Goal: Task Accomplishment & Management: Manage account settings

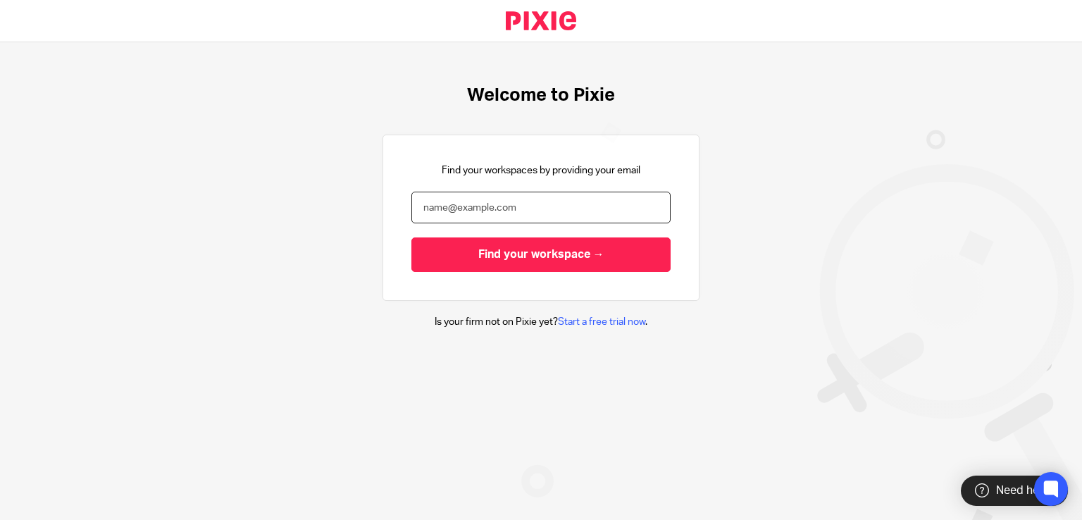
click at [434, 201] on input "email" at bounding box center [540, 208] width 259 height 32
type input "[PERSON_NAME][EMAIL_ADDRESS][DOMAIN_NAME]"
click at [411, 237] on input "Find your workspace →" at bounding box center [540, 254] width 259 height 35
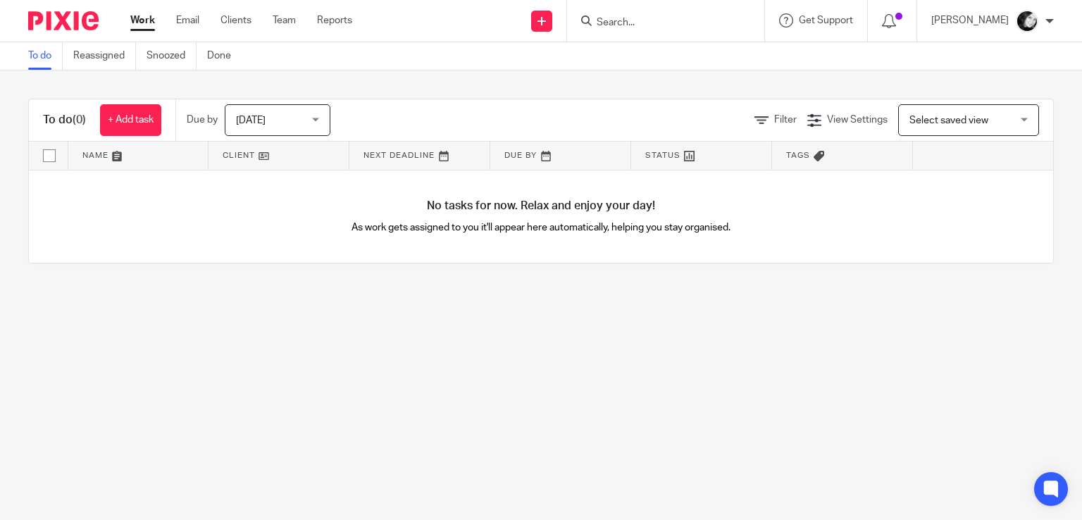
click at [634, 25] on input "Search" at bounding box center [658, 23] width 127 height 13
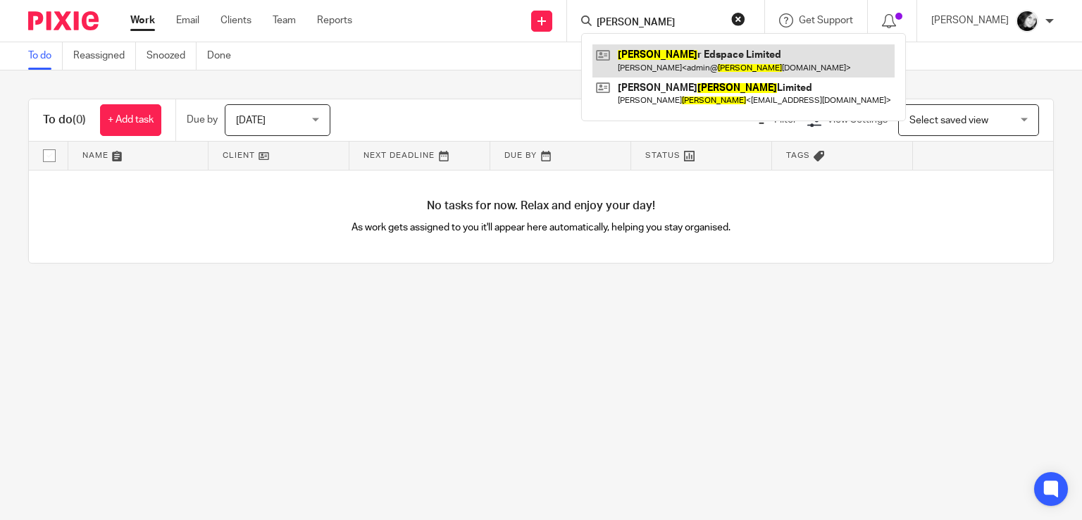
type input "bette"
click at [675, 57] on link at bounding box center [743, 60] width 302 height 32
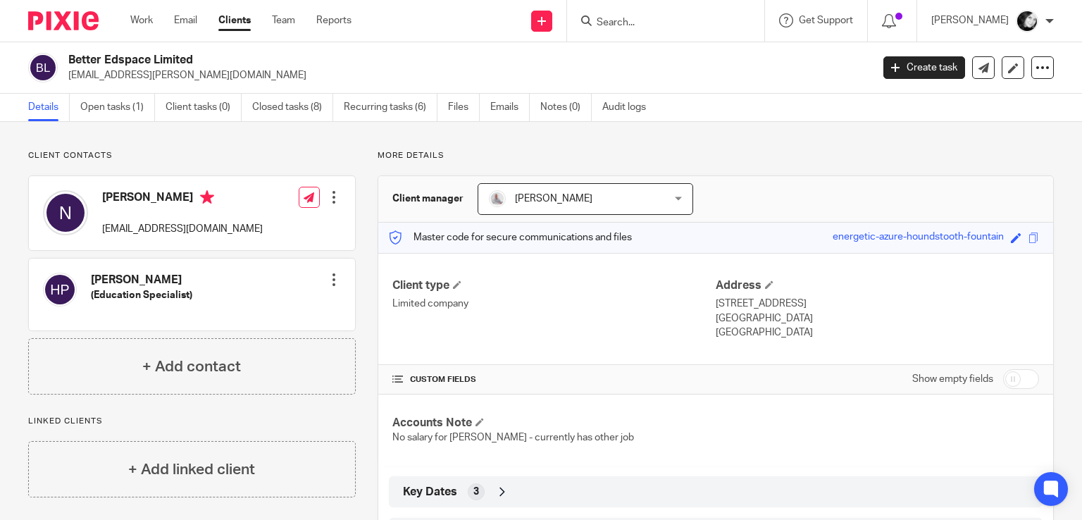
click at [635, 18] on input "Search" at bounding box center [658, 23] width 127 height 13
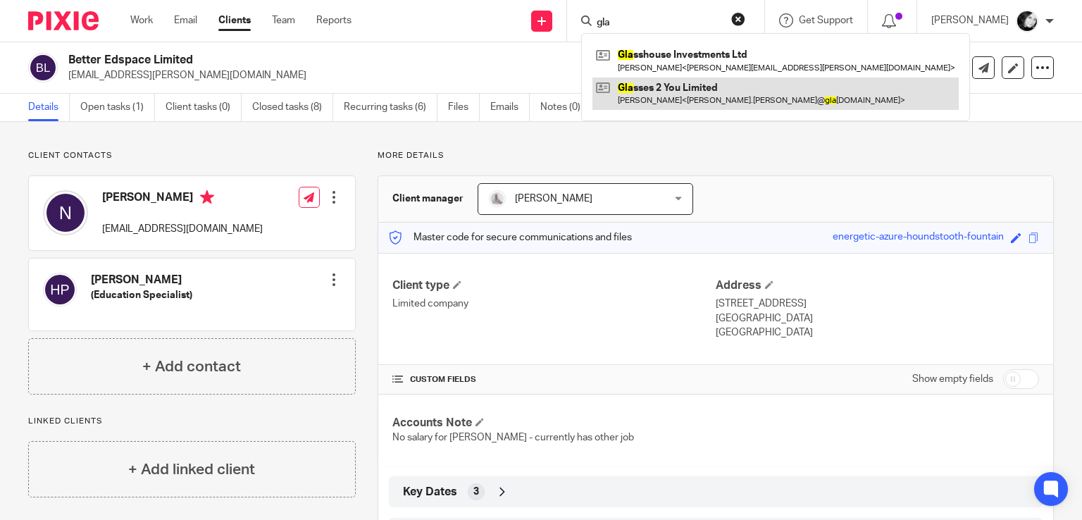
type input "gla"
click at [669, 88] on link at bounding box center [775, 93] width 366 height 32
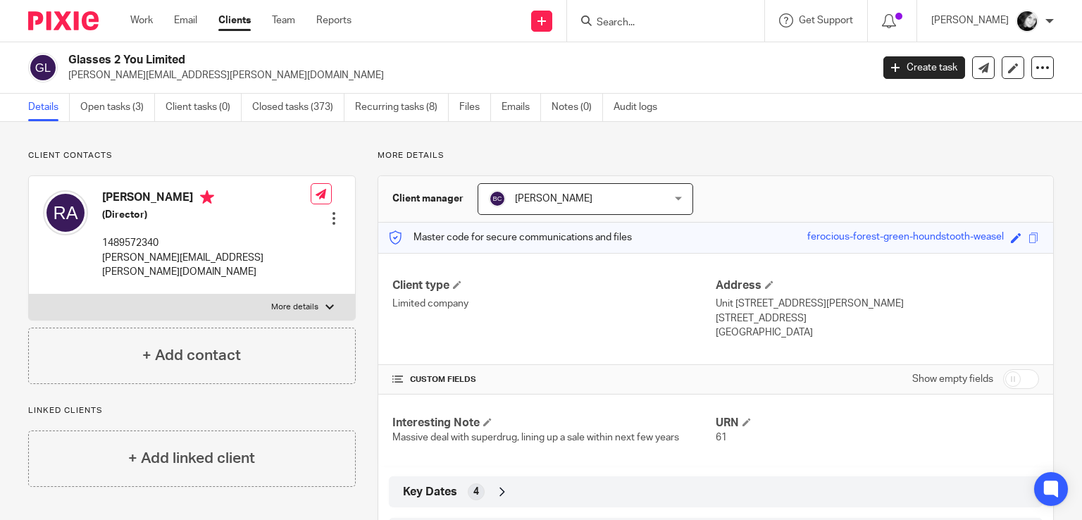
click at [680, 25] on input "Search" at bounding box center [658, 23] width 127 height 13
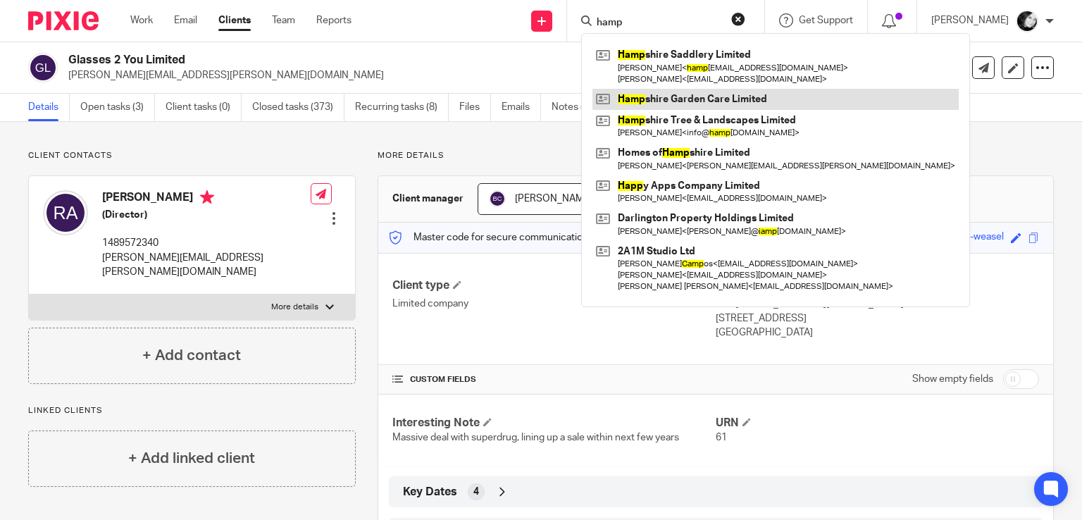
type input "hamp"
click at [690, 97] on link at bounding box center [775, 99] width 366 height 21
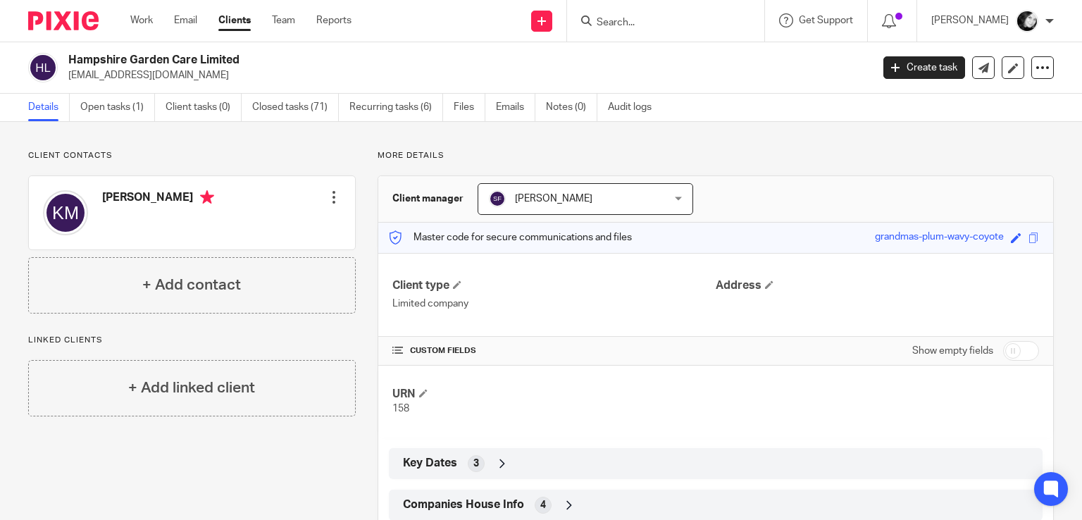
click at [666, 30] on div at bounding box center [665, 21] width 197 height 42
click at [653, 20] on input "Search" at bounding box center [658, 23] width 127 height 13
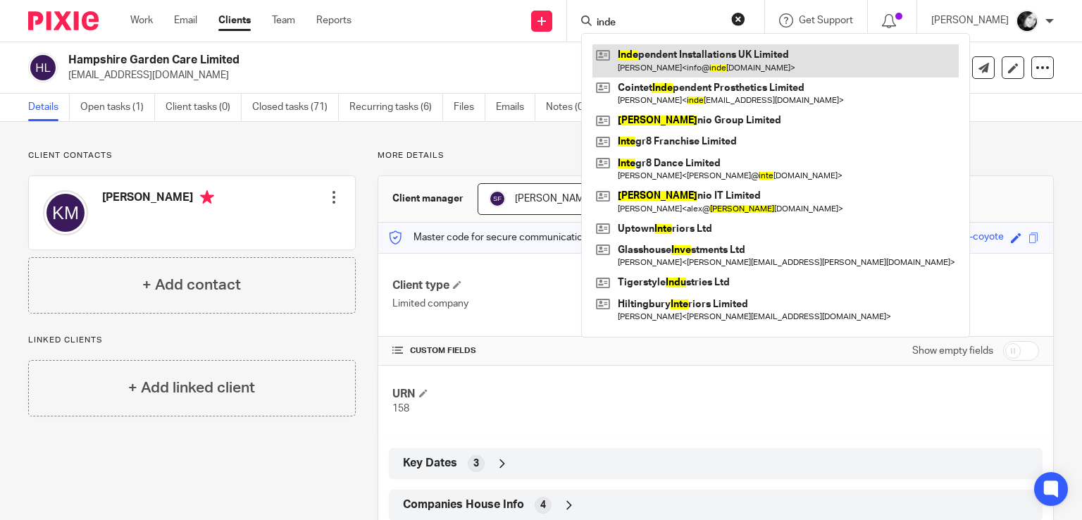
type input "inde"
click at [666, 54] on link at bounding box center [775, 60] width 366 height 32
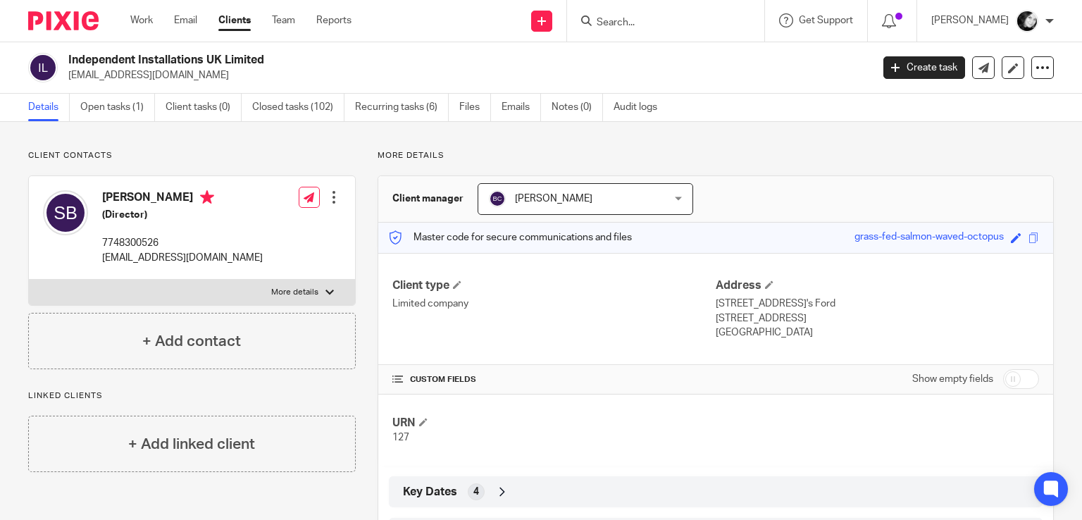
click at [635, 20] on input "Search" at bounding box center [658, 23] width 127 height 13
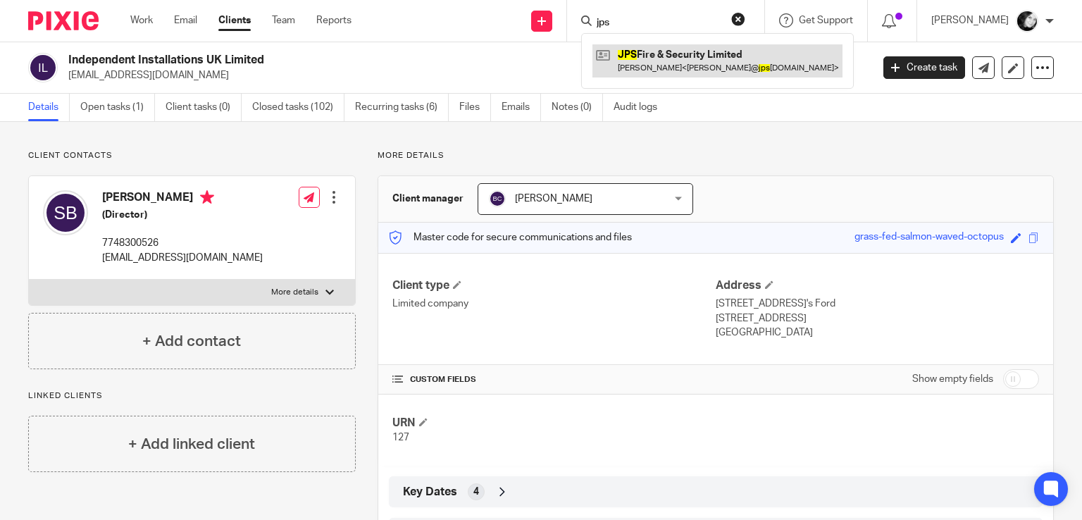
type input "jps"
click at [674, 54] on link at bounding box center [717, 60] width 250 height 32
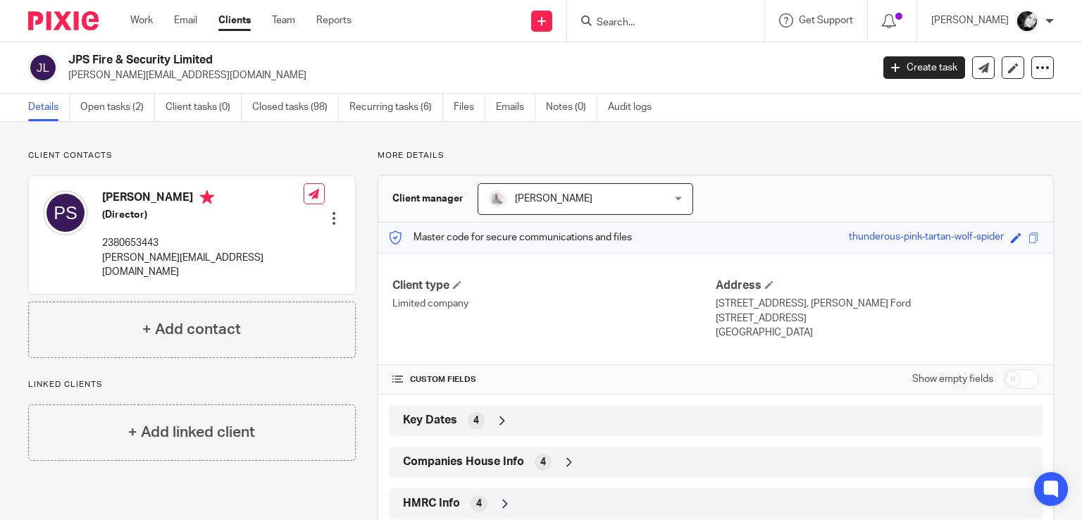
click at [676, 27] on input "Search" at bounding box center [658, 23] width 127 height 13
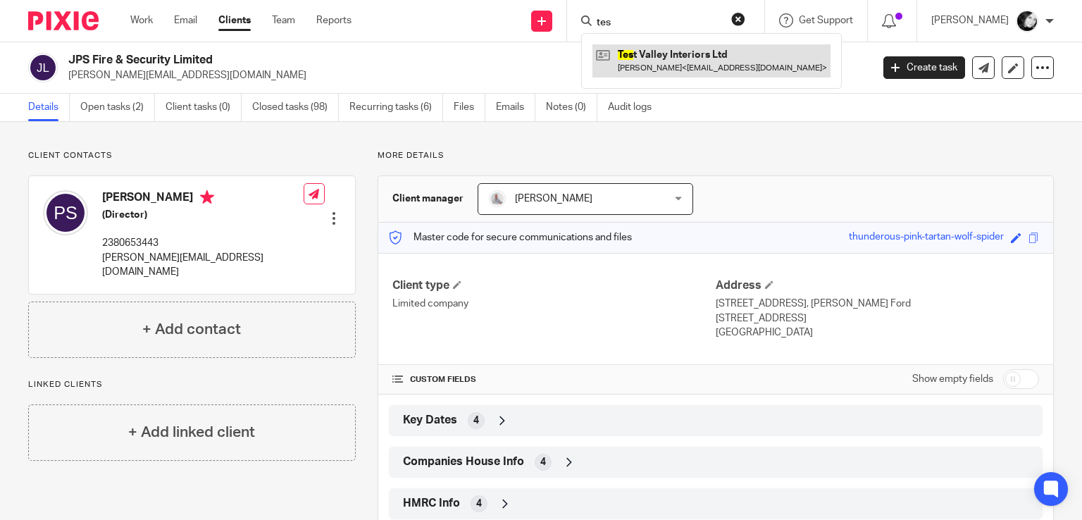
type input "tes"
click at [678, 57] on link at bounding box center [711, 60] width 238 height 32
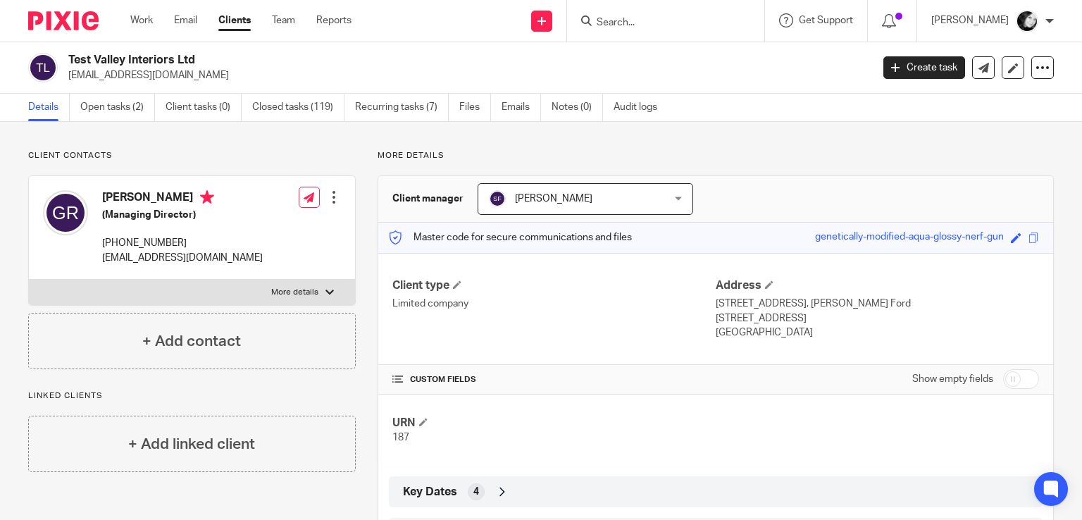
click at [623, 27] on input "Search" at bounding box center [658, 23] width 127 height 13
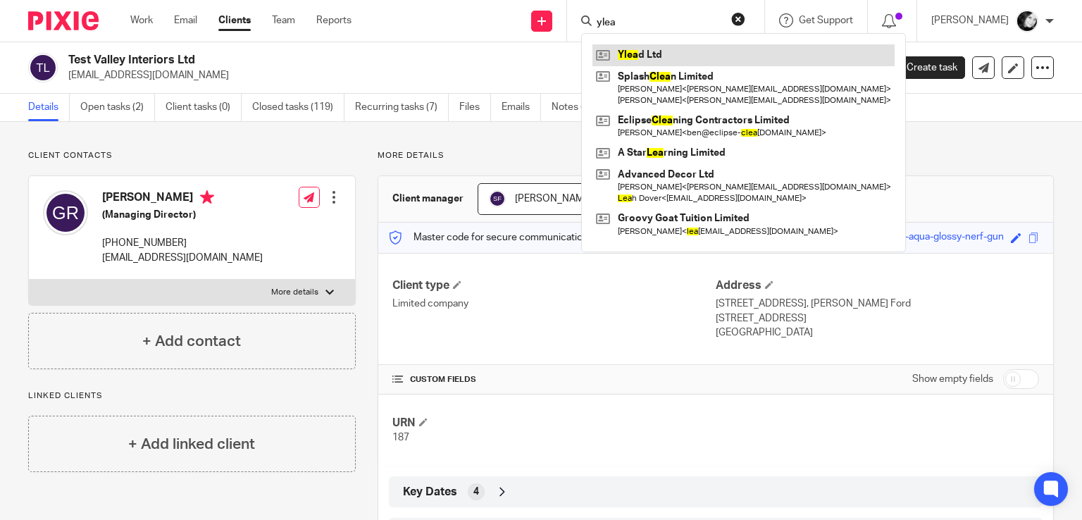
type input "ylea"
click at [657, 54] on link at bounding box center [743, 54] width 302 height 21
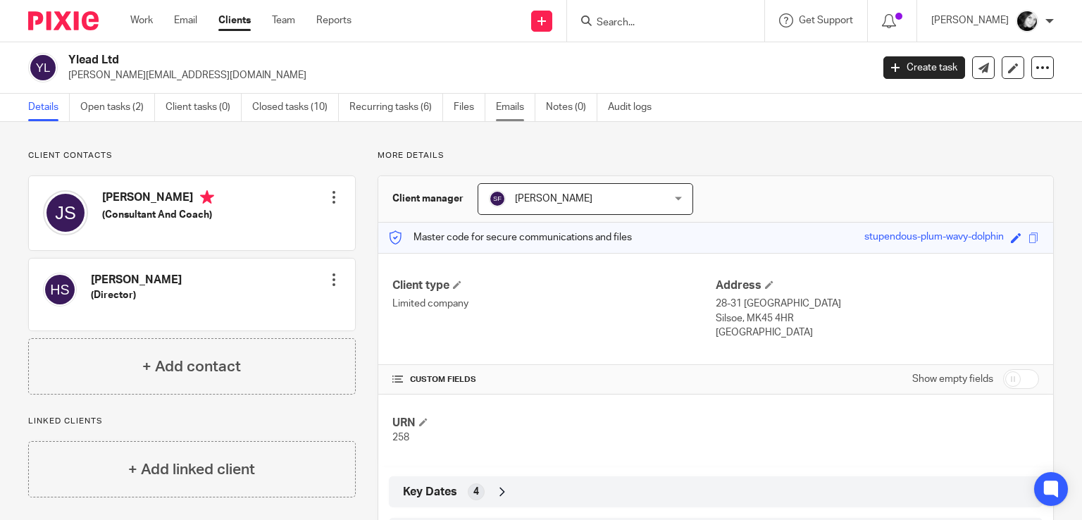
click at [512, 110] on link "Emails" at bounding box center [515, 107] width 39 height 27
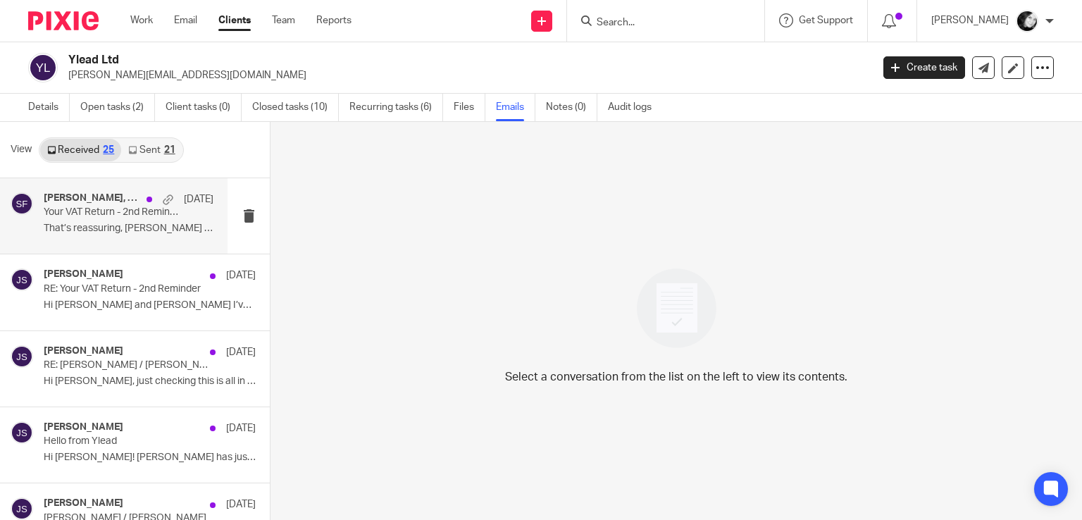
click at [124, 223] on p "That’s reassuring, Sarah - thank you. ..." at bounding box center [129, 229] width 170 height 12
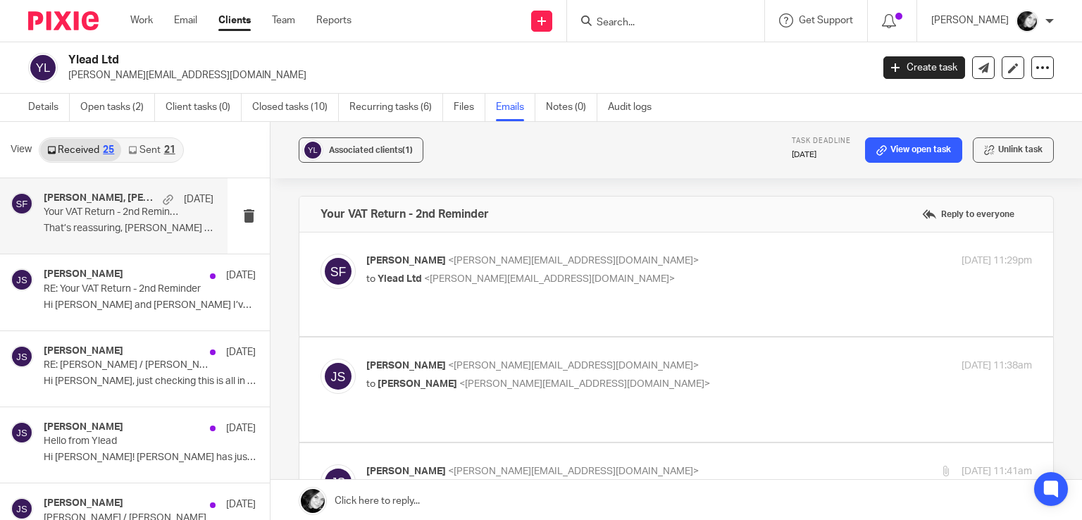
click at [124, 223] on p "That’s reassuring, Sarah - thank you. ..." at bounding box center [129, 229] width 170 height 12
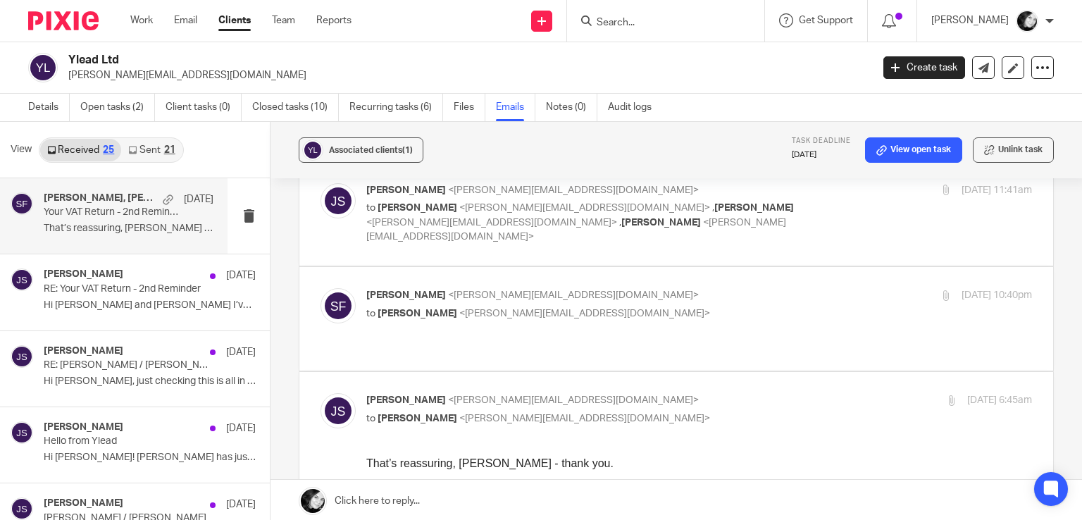
scroll to position [275, 0]
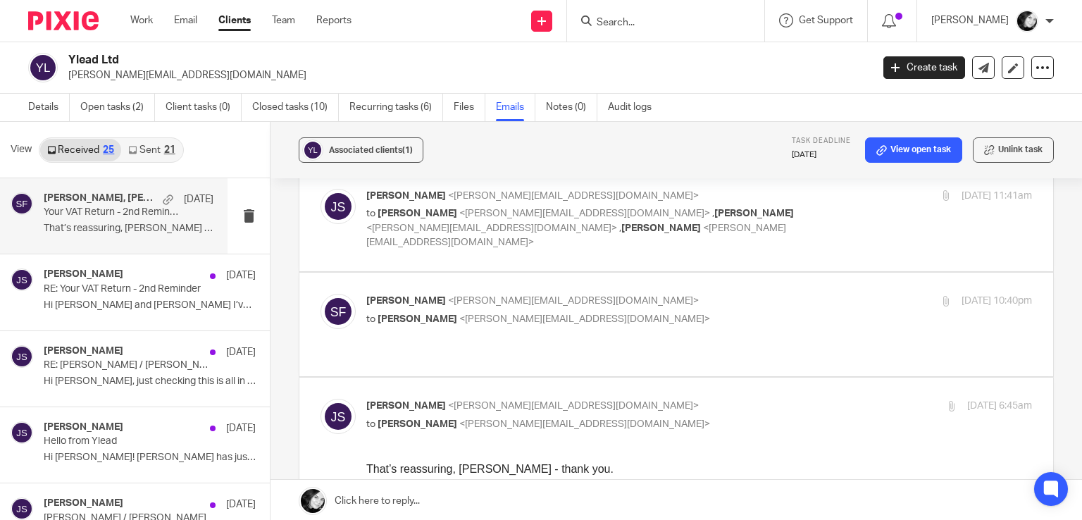
click at [628, 312] on p "to Jeremy Stockdale <jeremy@ylead.co.uk>" at bounding box center [588, 319] width 444 height 15
checkbox input "true"
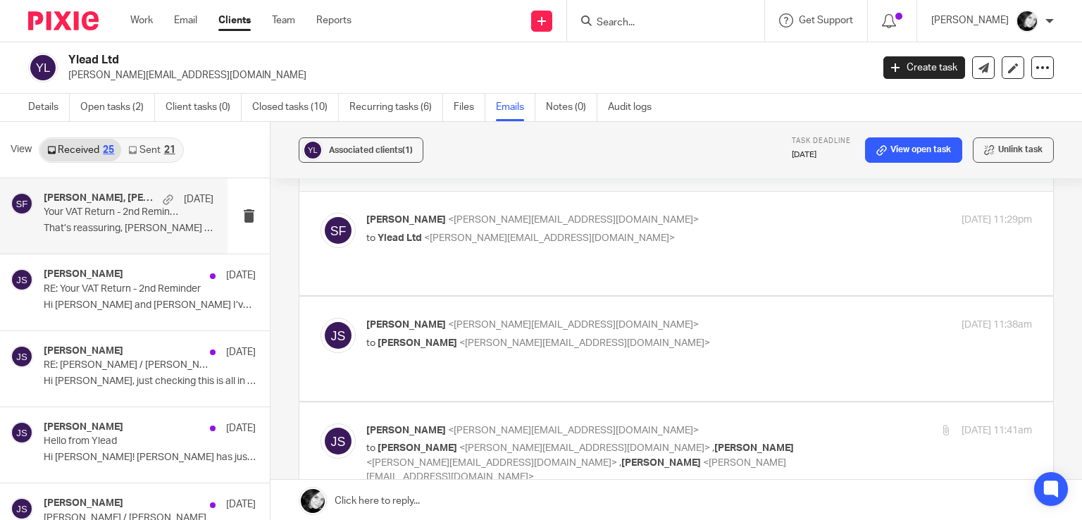
scroll to position [0, 0]
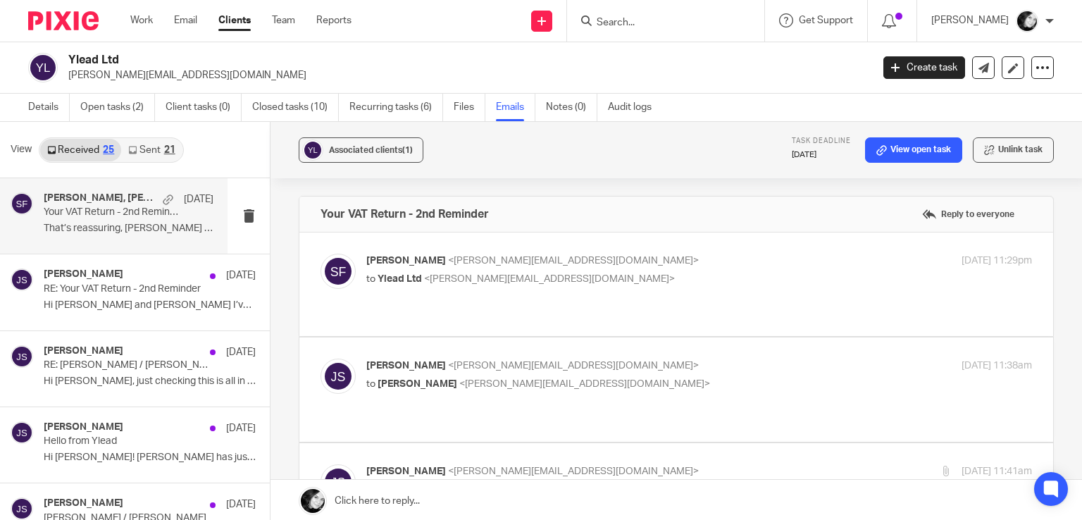
click at [138, 229] on p "That’s reassuring, Sarah - thank you. ..." at bounding box center [129, 229] width 170 height 12
click at [652, 377] on p "to Sarah Fox <sarah@myfigroup.com>" at bounding box center [588, 384] width 444 height 15
checkbox input "true"
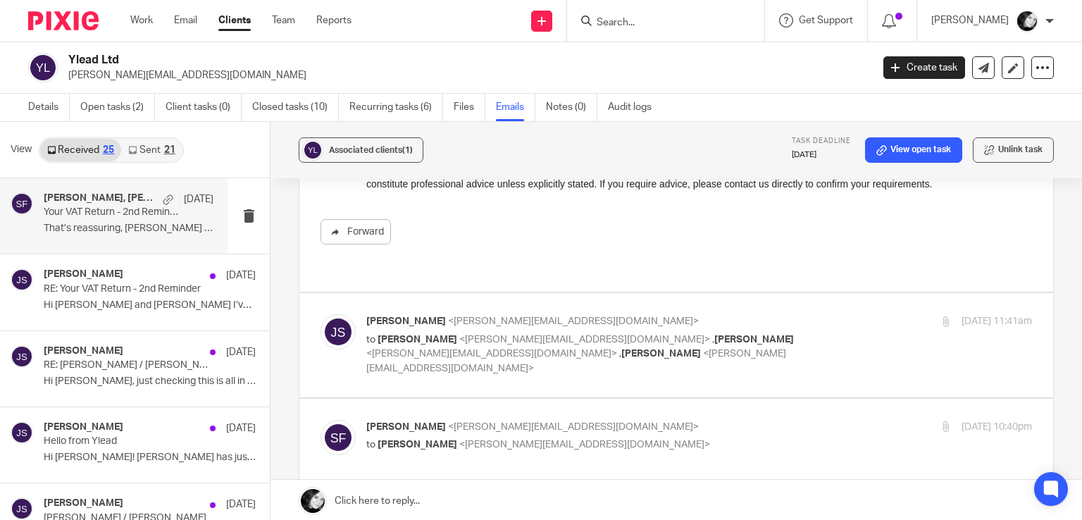
scroll to position [827, 0]
click at [617, 347] on span "<sam@wearediverso.com>" at bounding box center [491, 352] width 251 height 10
checkbox input "true"
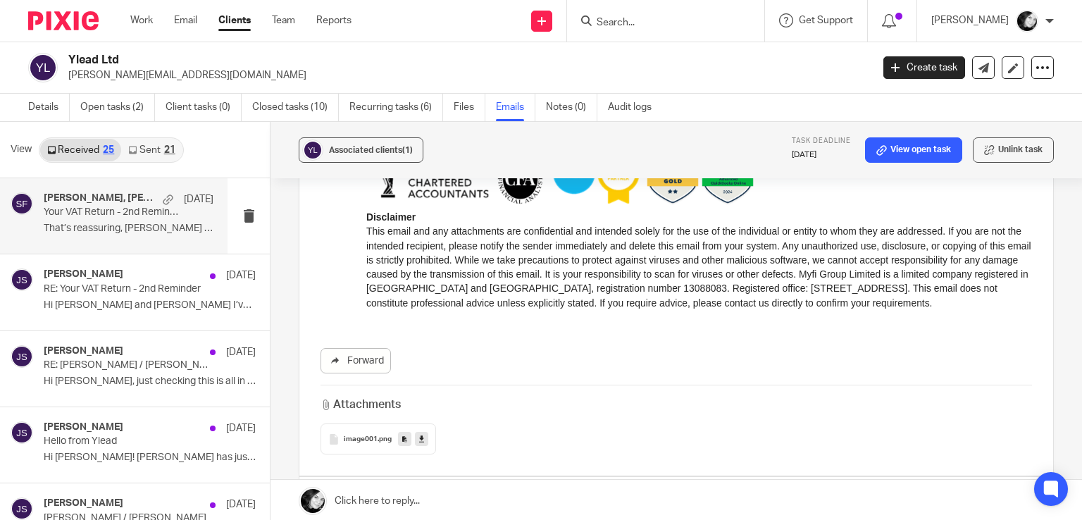
scroll to position [1947, 0]
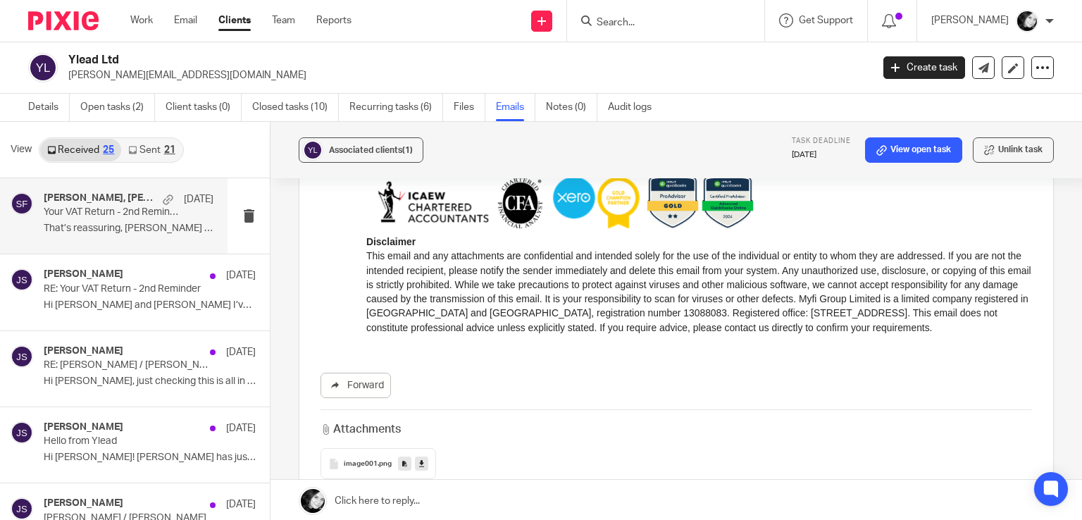
click at [287, 73] on p "[PERSON_NAME][EMAIL_ADDRESS][DOMAIN_NAME]" at bounding box center [465, 75] width 794 height 14
click at [138, 106] on link "Open tasks (2)" at bounding box center [117, 107] width 75 height 27
